Goal: Task Accomplishment & Management: Manage account settings

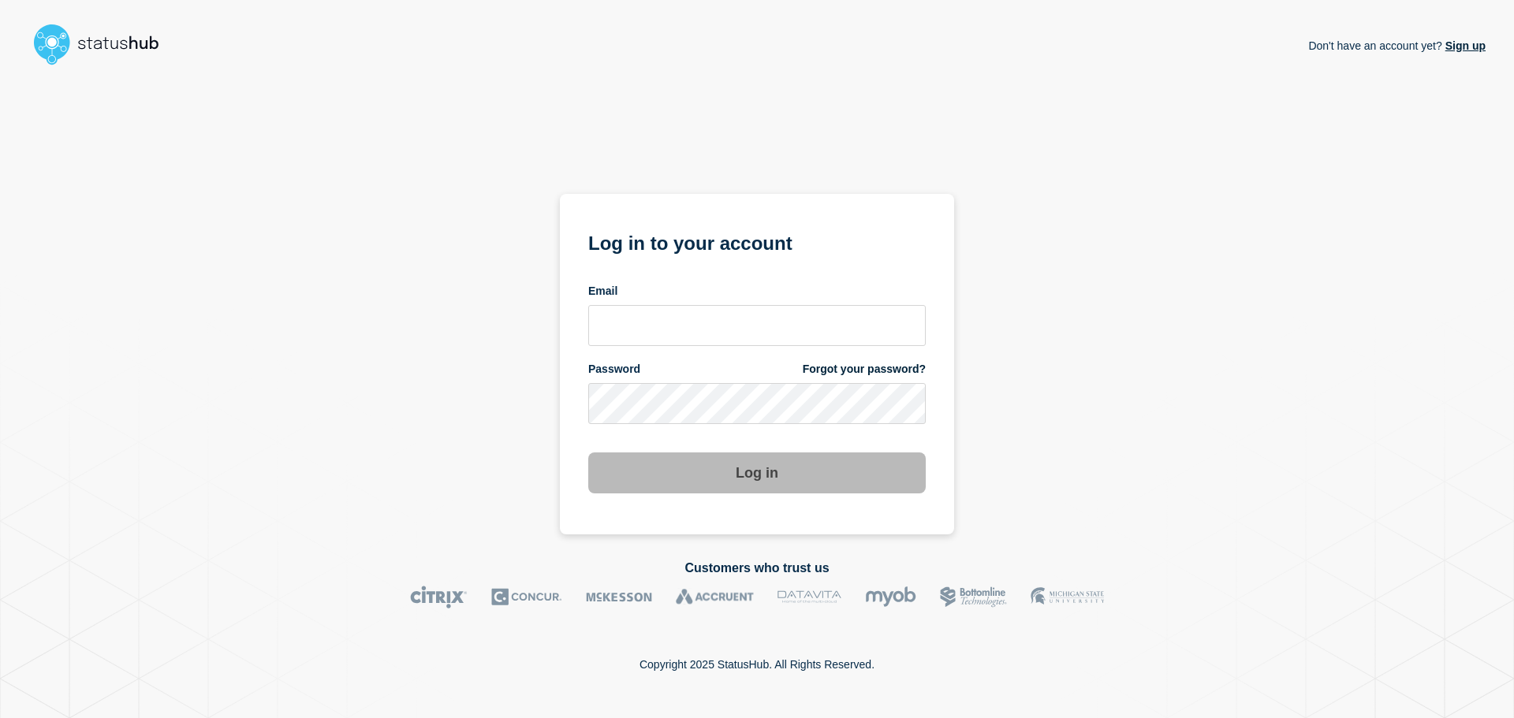
click at [670, 347] on form "Log in to your account Email Password Forgot your password? Log in" at bounding box center [757, 360] width 338 height 267
click at [677, 316] on input "email input" at bounding box center [757, 325] width 338 height 41
drag, startPoint x: 684, startPoint y: 327, endPoint x: 700, endPoint y: 339, distance: 19.7
click at [685, 327] on input "r.shumaker@gwu.edu" at bounding box center [757, 325] width 338 height 41
type input "r.shumaker@email.gwu.edu"
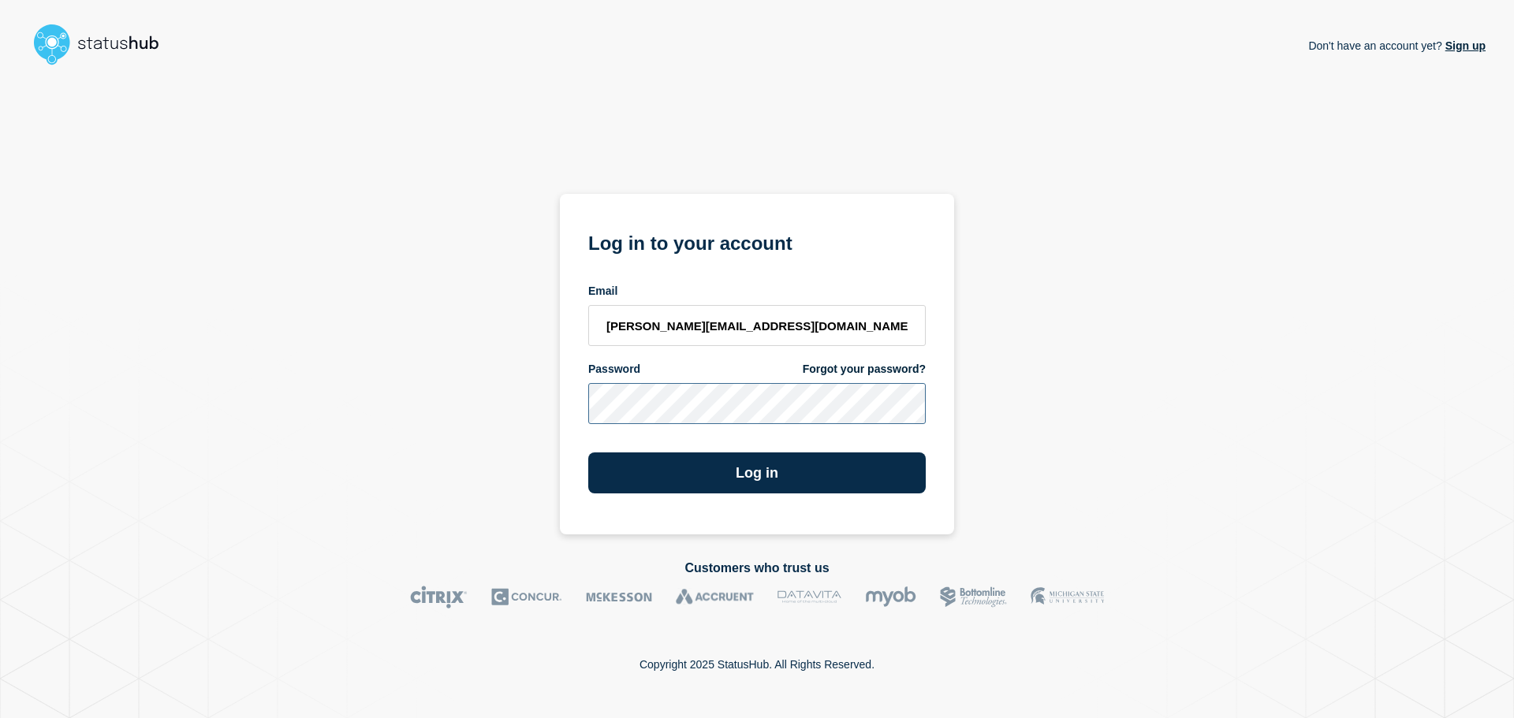
click at [588, 453] on button "Log in" at bounding box center [757, 473] width 338 height 41
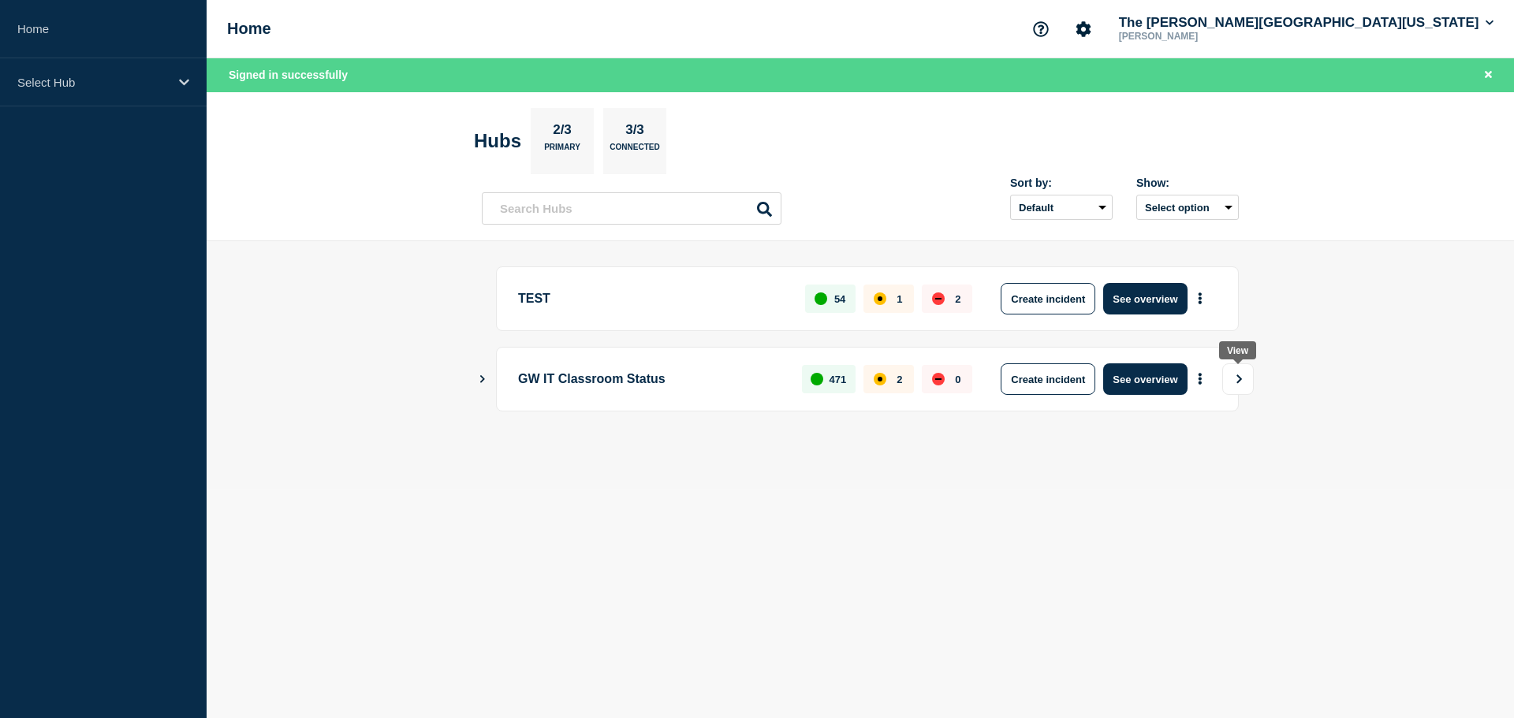
click at [1239, 375] on icon "View" at bounding box center [1239, 379] width 10 height 9
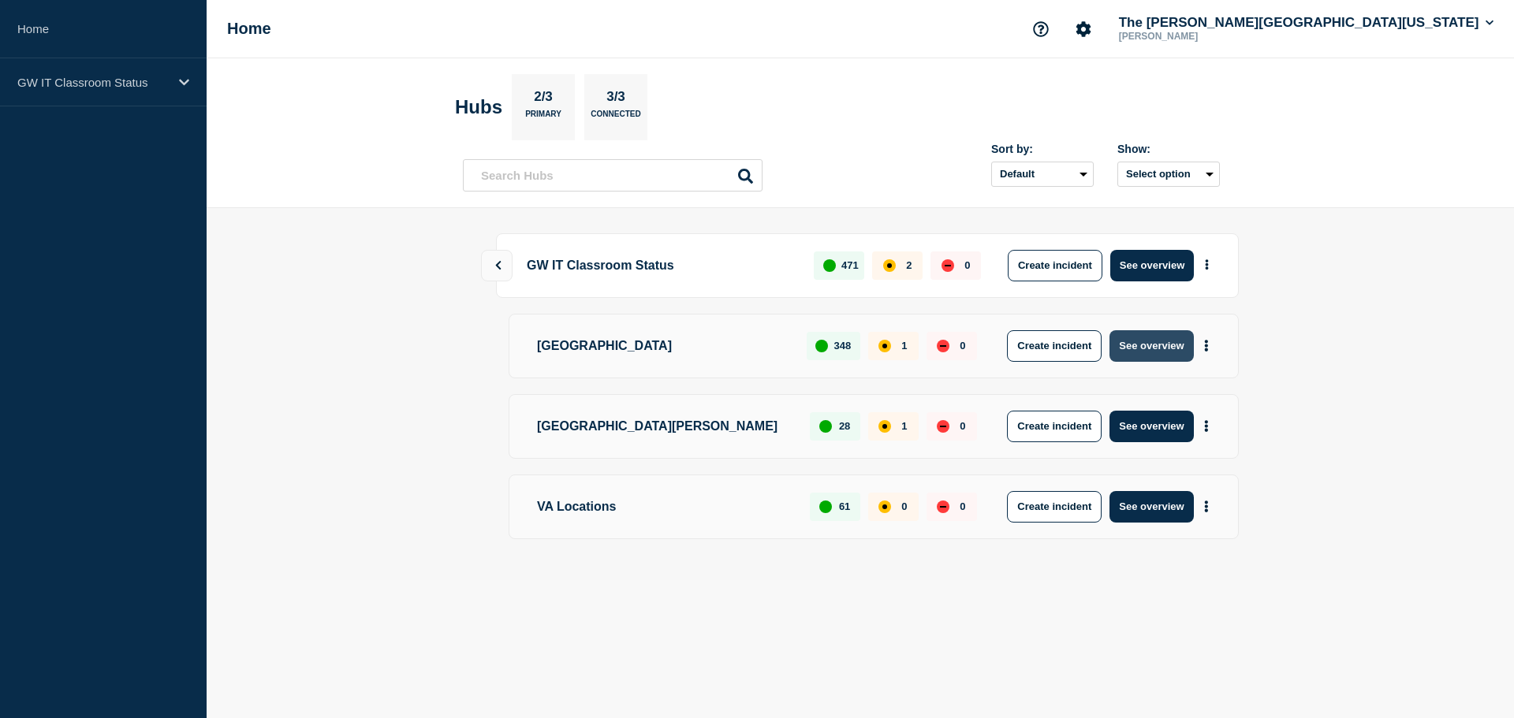
click at [1173, 348] on button "See overview" at bounding box center [1152, 346] width 84 height 32
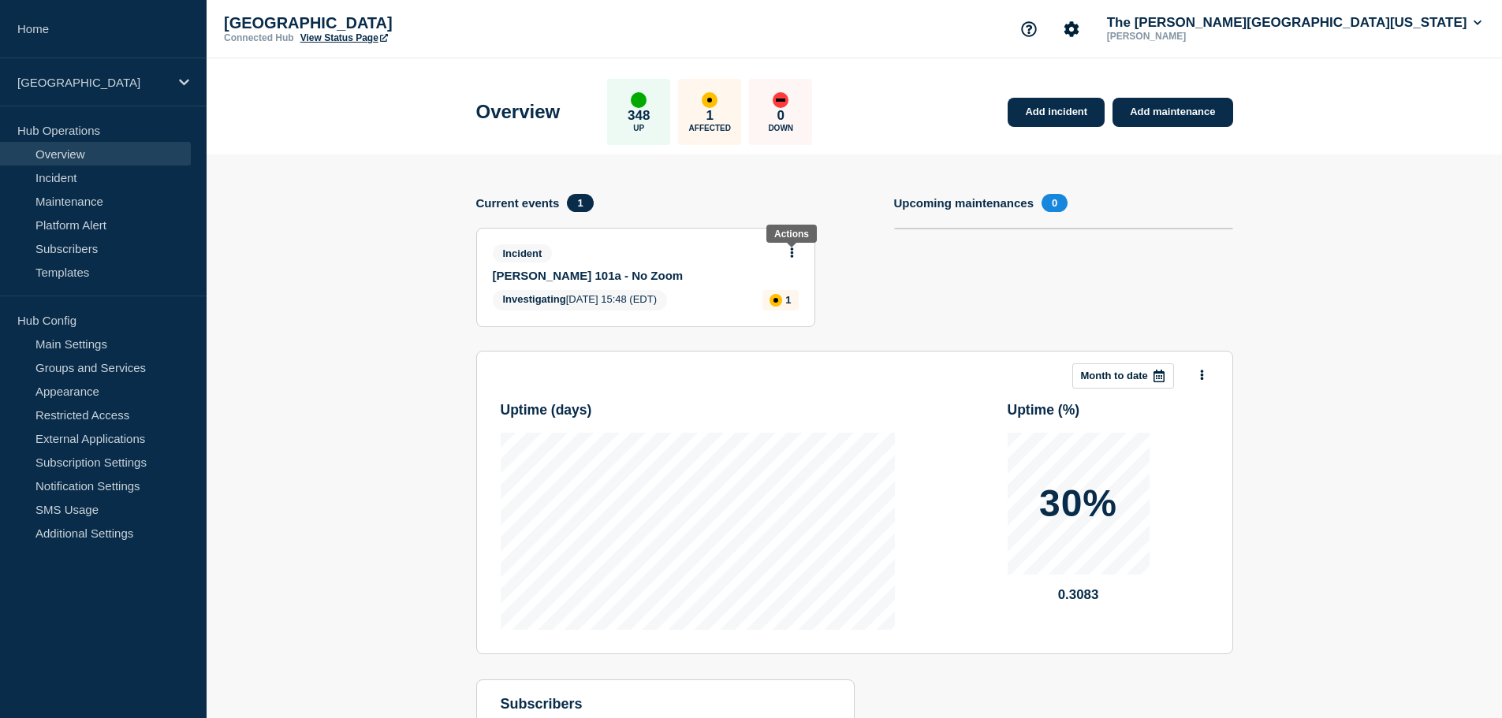
click at [787, 252] on button at bounding box center [791, 253] width 13 height 13
click at [789, 312] on link "Update incident" at bounding box center [791, 311] width 76 height 13
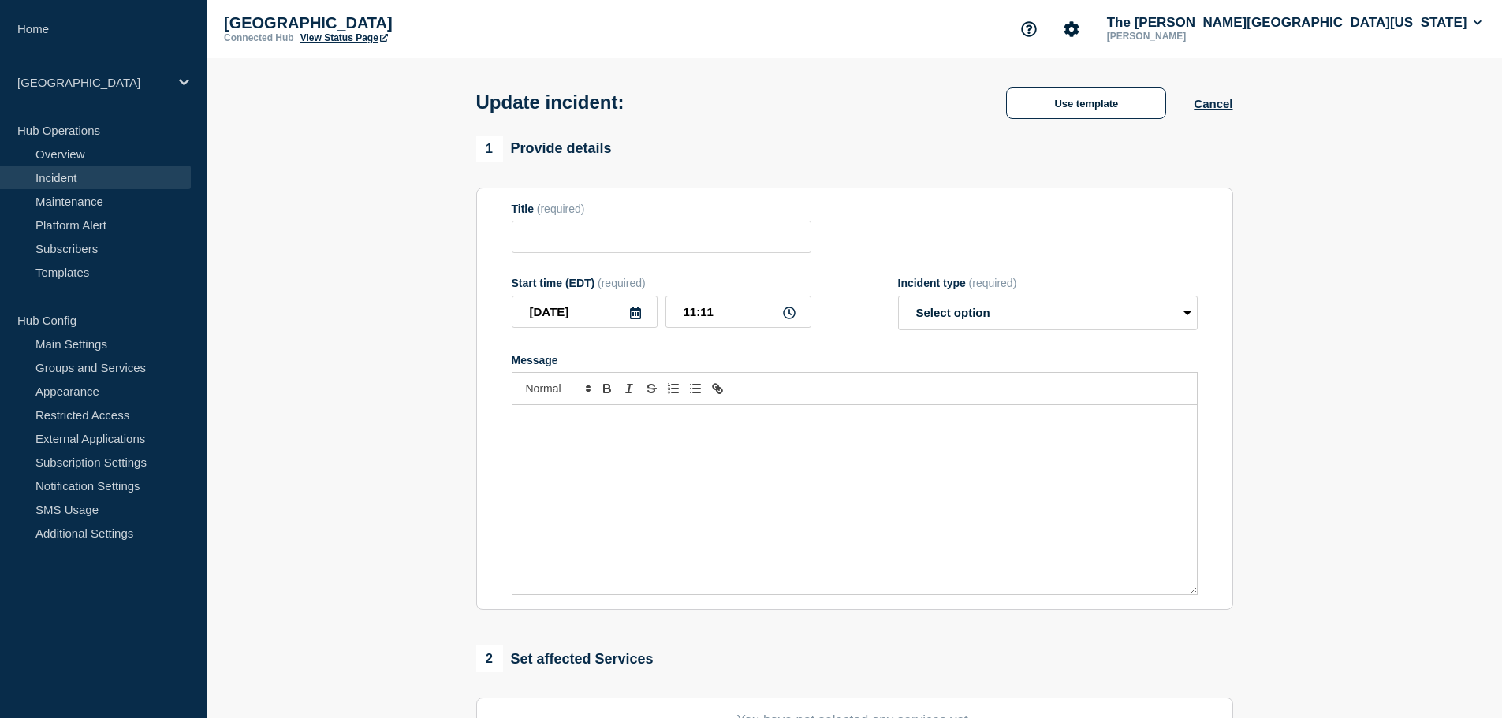
type input "[PERSON_NAME] 101a - No Zoom"
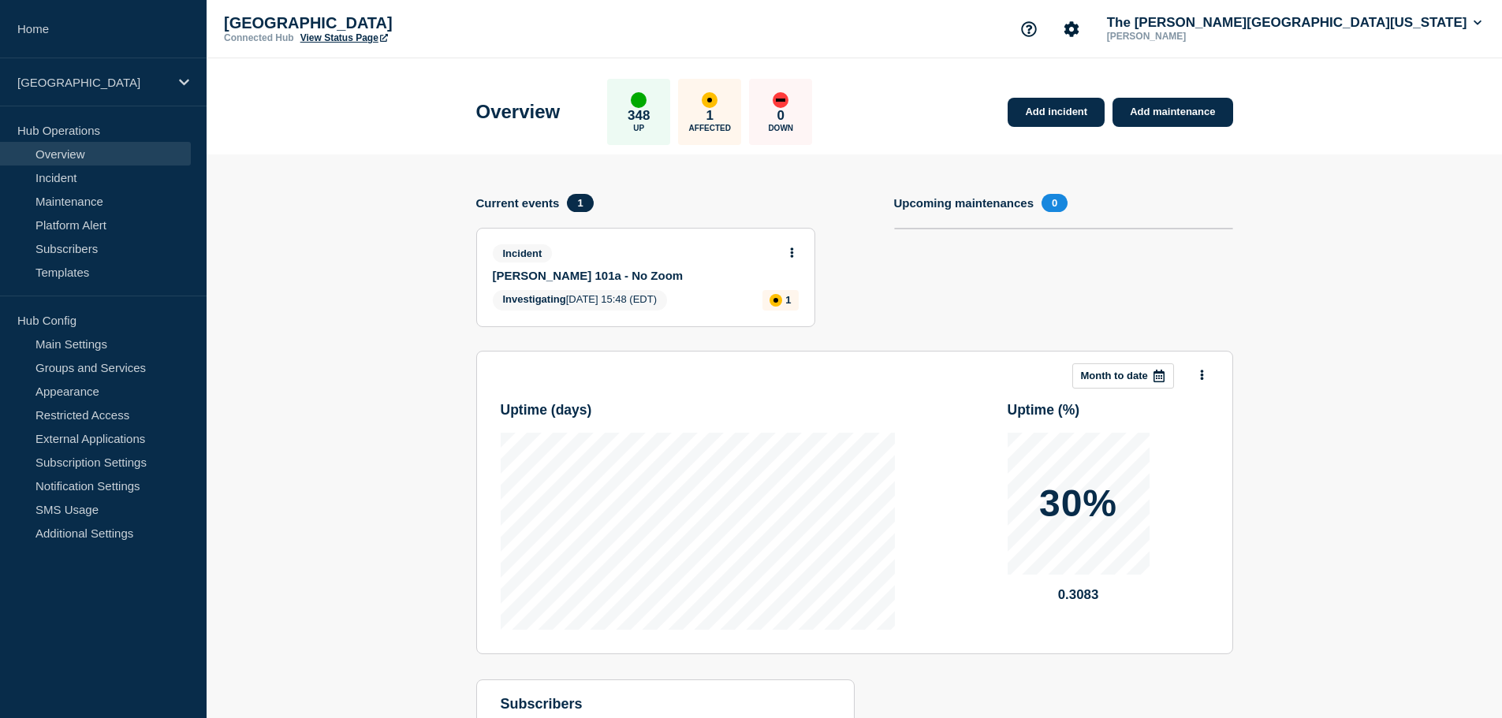
click at [795, 244] on div "Incident [PERSON_NAME] 101a - No Zoom Investigating [DATE] 15:48 (EDT) 1" at bounding box center [646, 278] width 338 height 98
click at [796, 258] on button at bounding box center [791, 253] width 13 height 13
click at [789, 289] on link "View incident" at bounding box center [785, 291] width 65 height 13
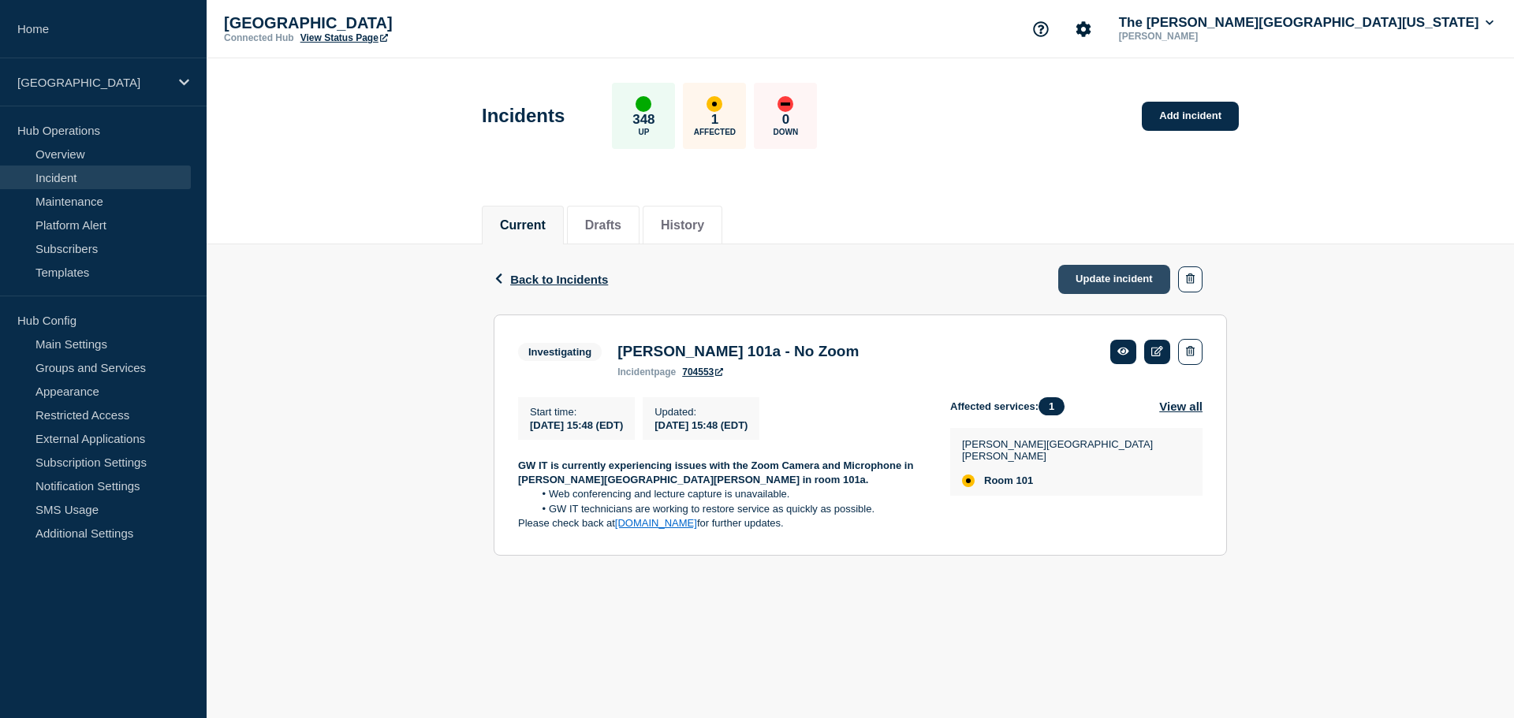
click at [1095, 273] on link "Update incident" at bounding box center [1114, 279] width 112 height 29
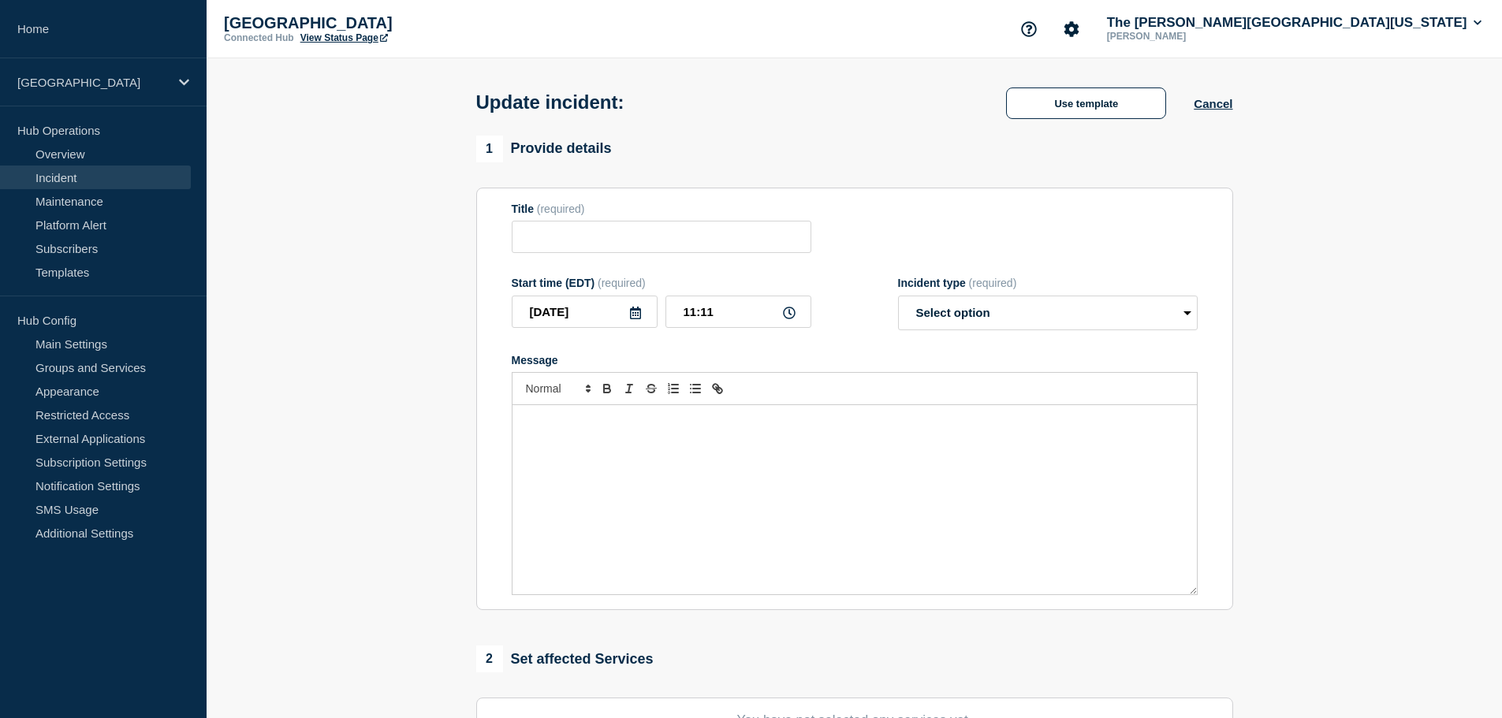
type input "[PERSON_NAME] 101a - No Zoom"
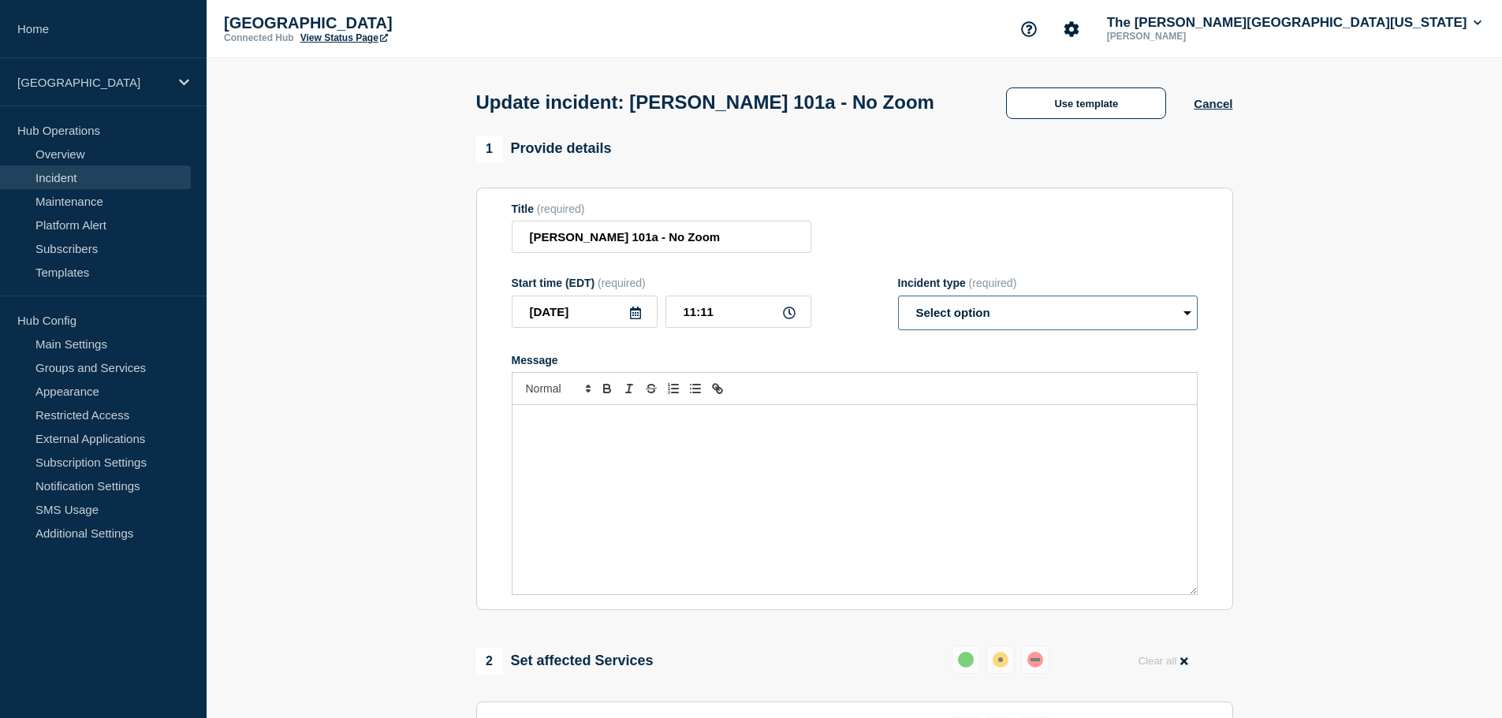
click at [1002, 315] on select "Select option Investigating Identified Monitoring Resolved" at bounding box center [1048, 313] width 300 height 35
select select "resolved"
click at [898, 299] on select "Select option Investigating Identified Monitoring Resolved" at bounding box center [1048, 313] width 300 height 35
click at [752, 450] on div "Message" at bounding box center [855, 499] width 685 height 189
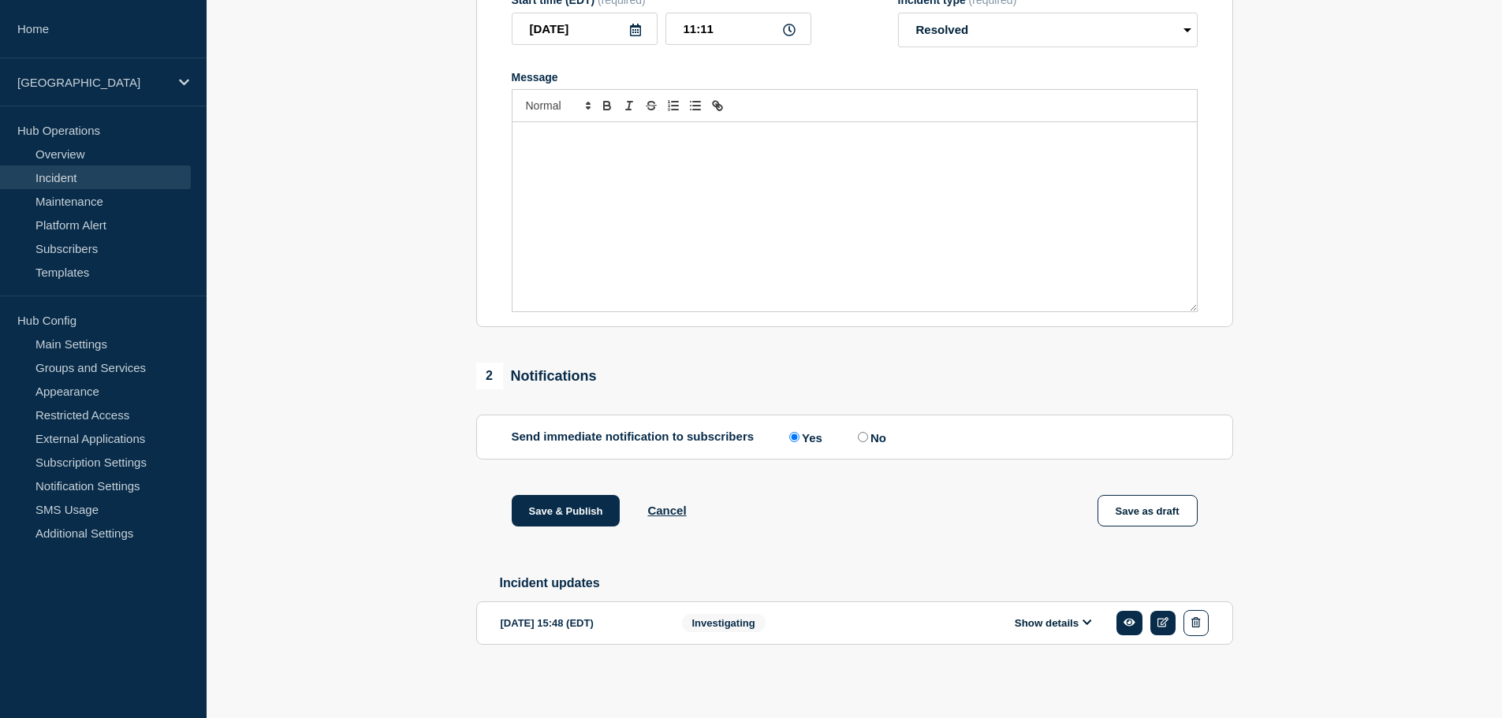
click at [867, 432] on input "No" at bounding box center [863, 437] width 10 height 10
radio input "true"
radio input "false"
click at [539, 507] on button "Save & Publish" at bounding box center [566, 511] width 109 height 32
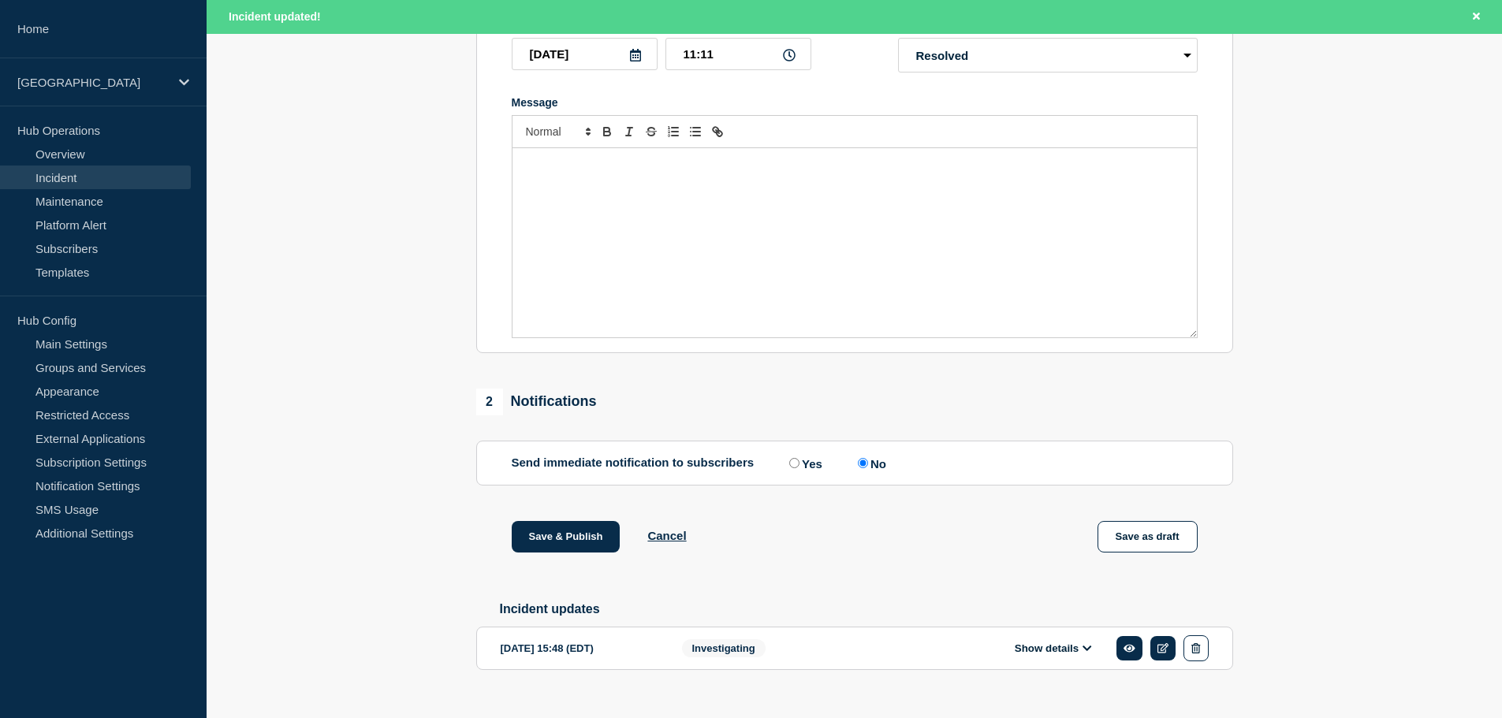
scroll to position [324, 0]
